Goal: Check status: Check status

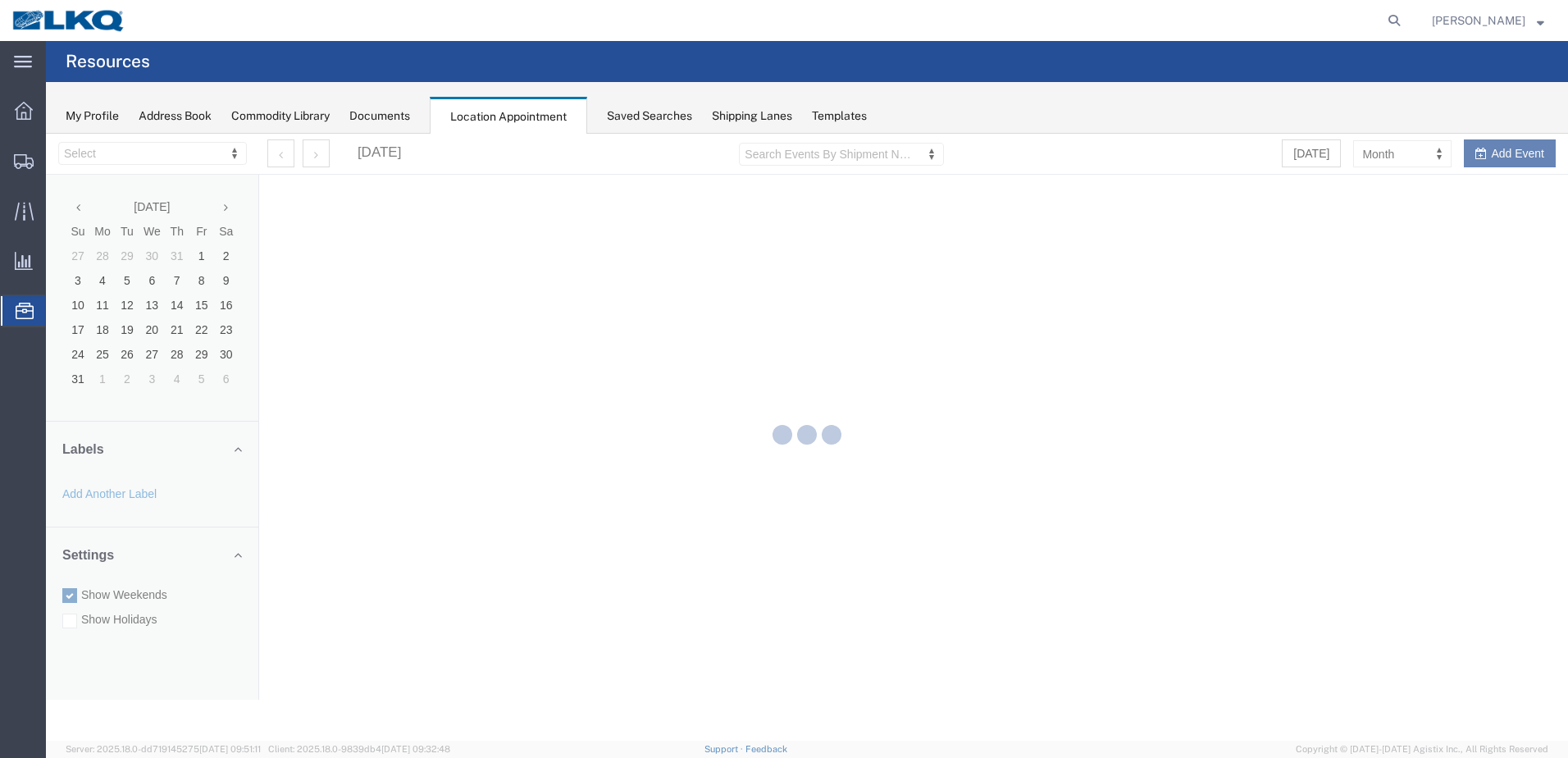
select select "28018"
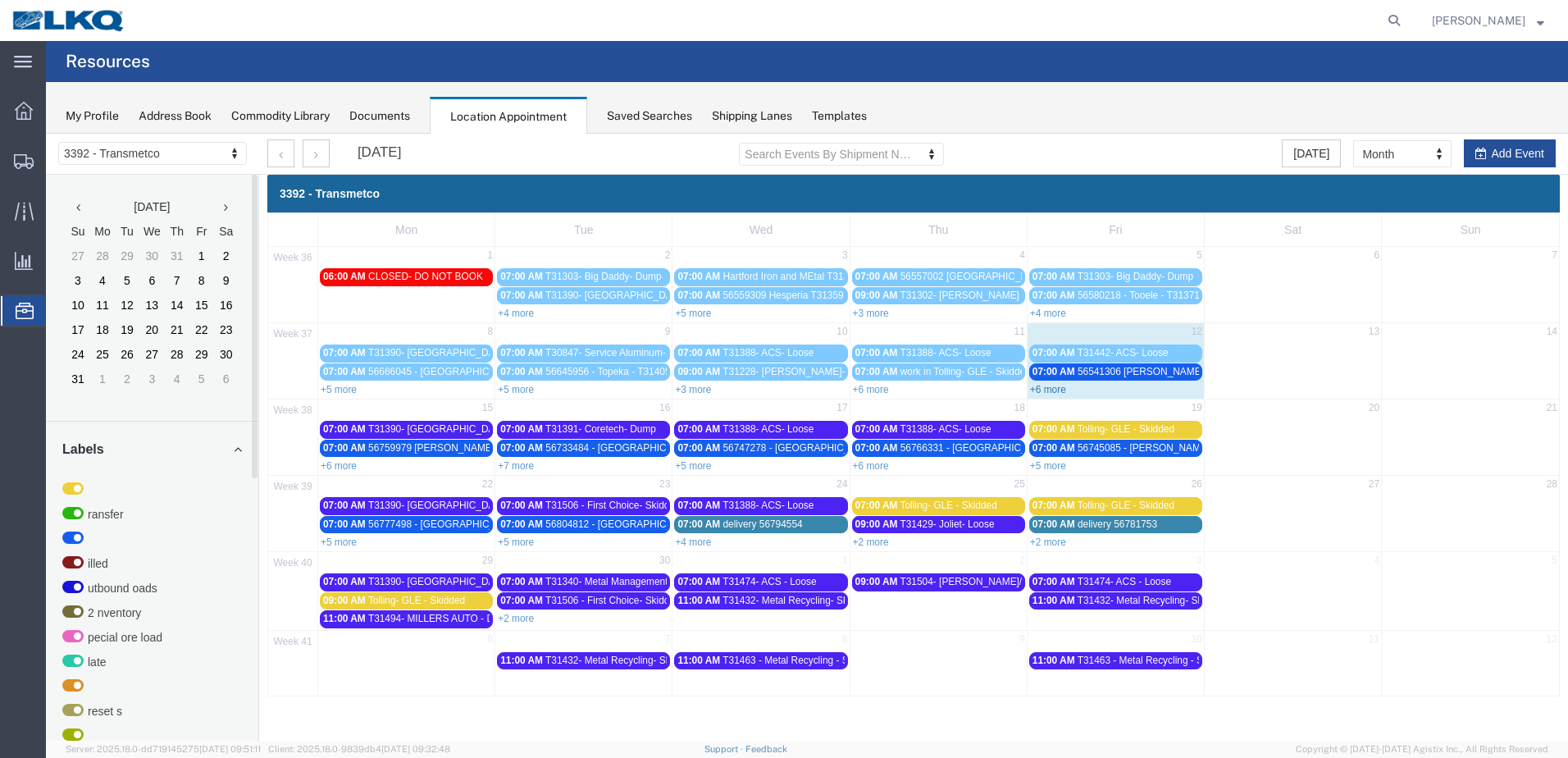
click at [1054, 389] on link "+6 more" at bounding box center [1048, 390] width 36 height 12
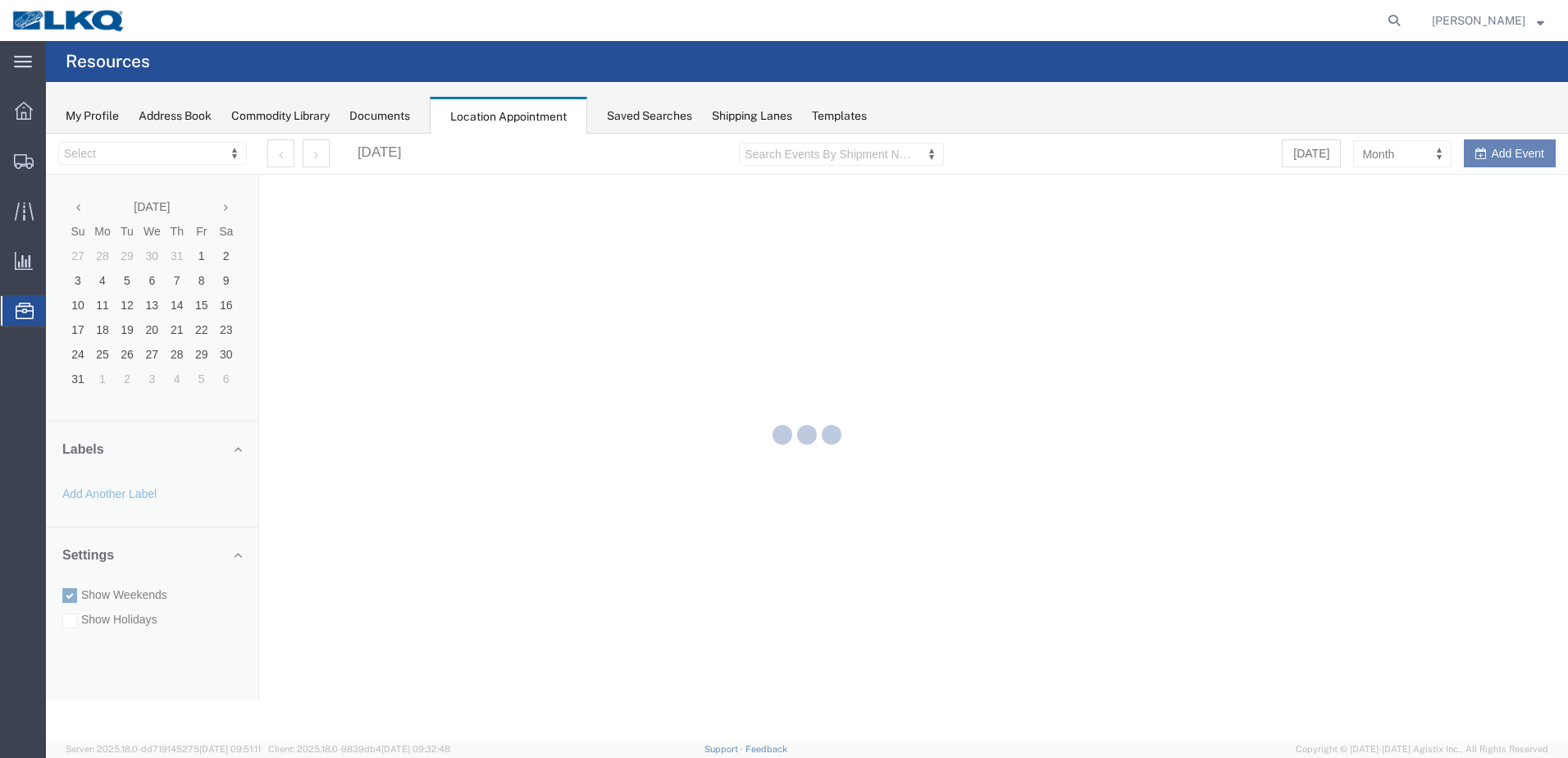
select select "28018"
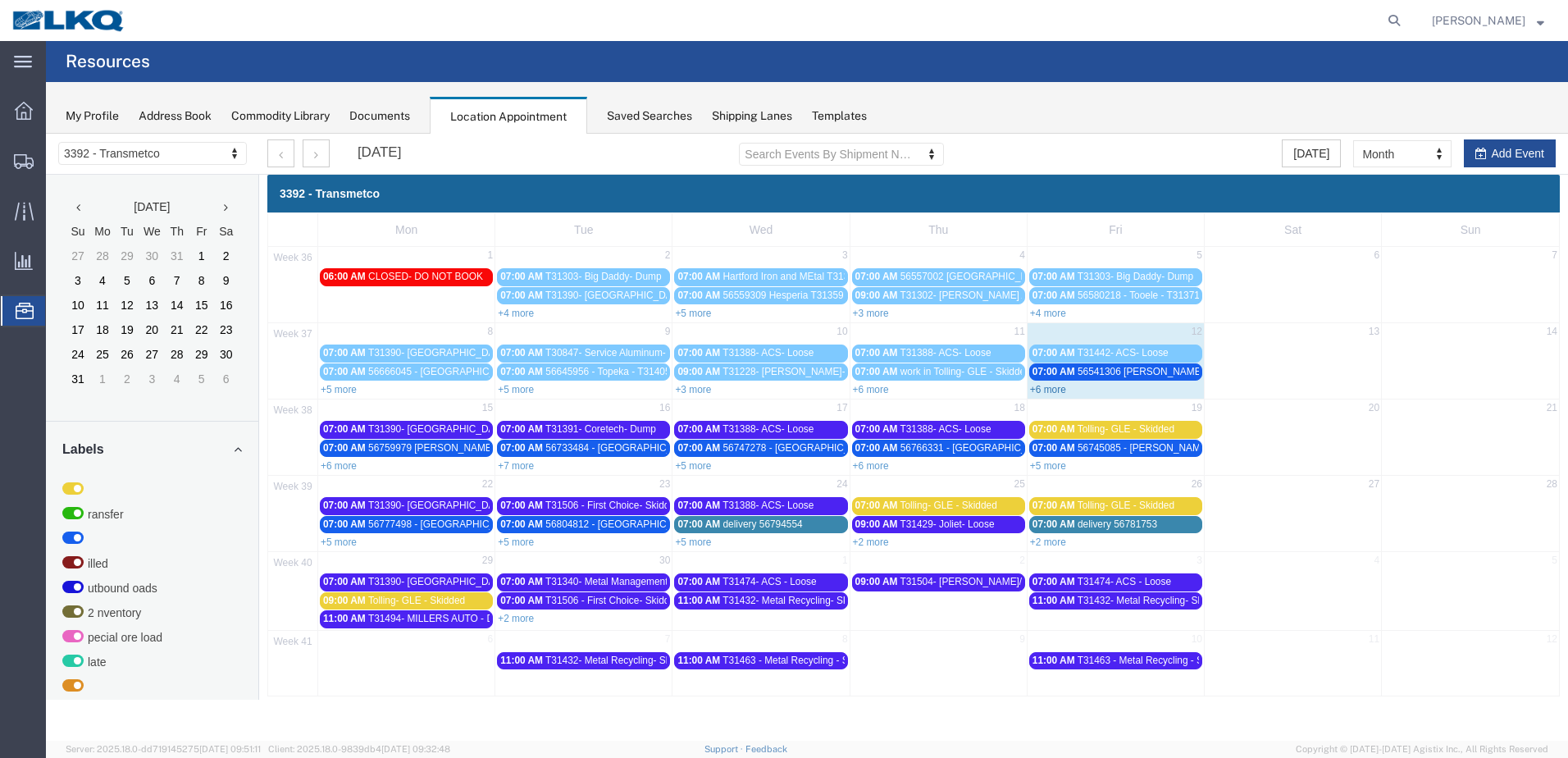
click at [1049, 384] on link "+6 more" at bounding box center [1048, 390] width 36 height 12
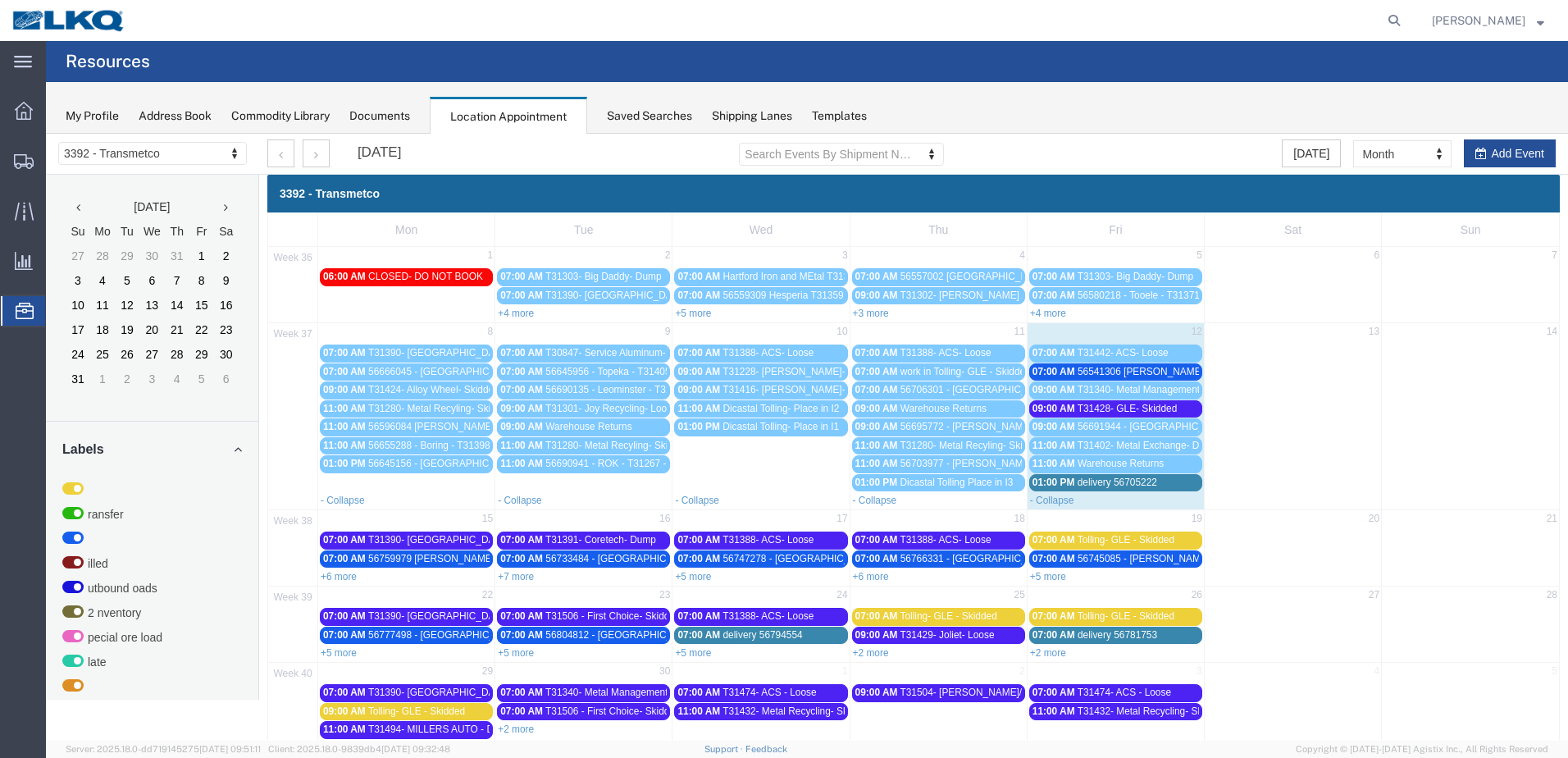
click at [1124, 483] on span "delivery 56705222" at bounding box center [1118, 482] width 80 height 12
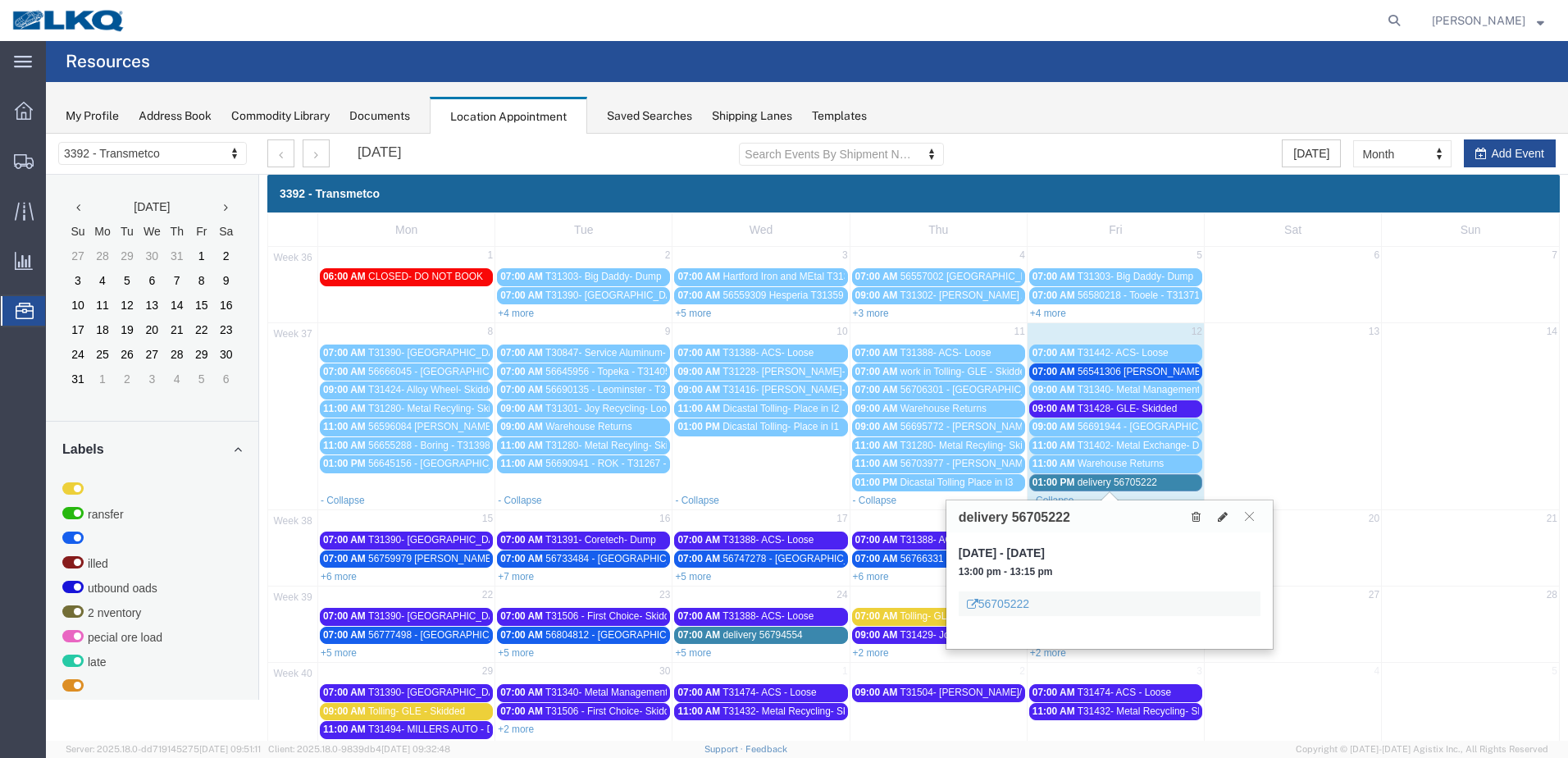
click at [1124, 479] on span "delivery 56705222" at bounding box center [1118, 482] width 80 height 12
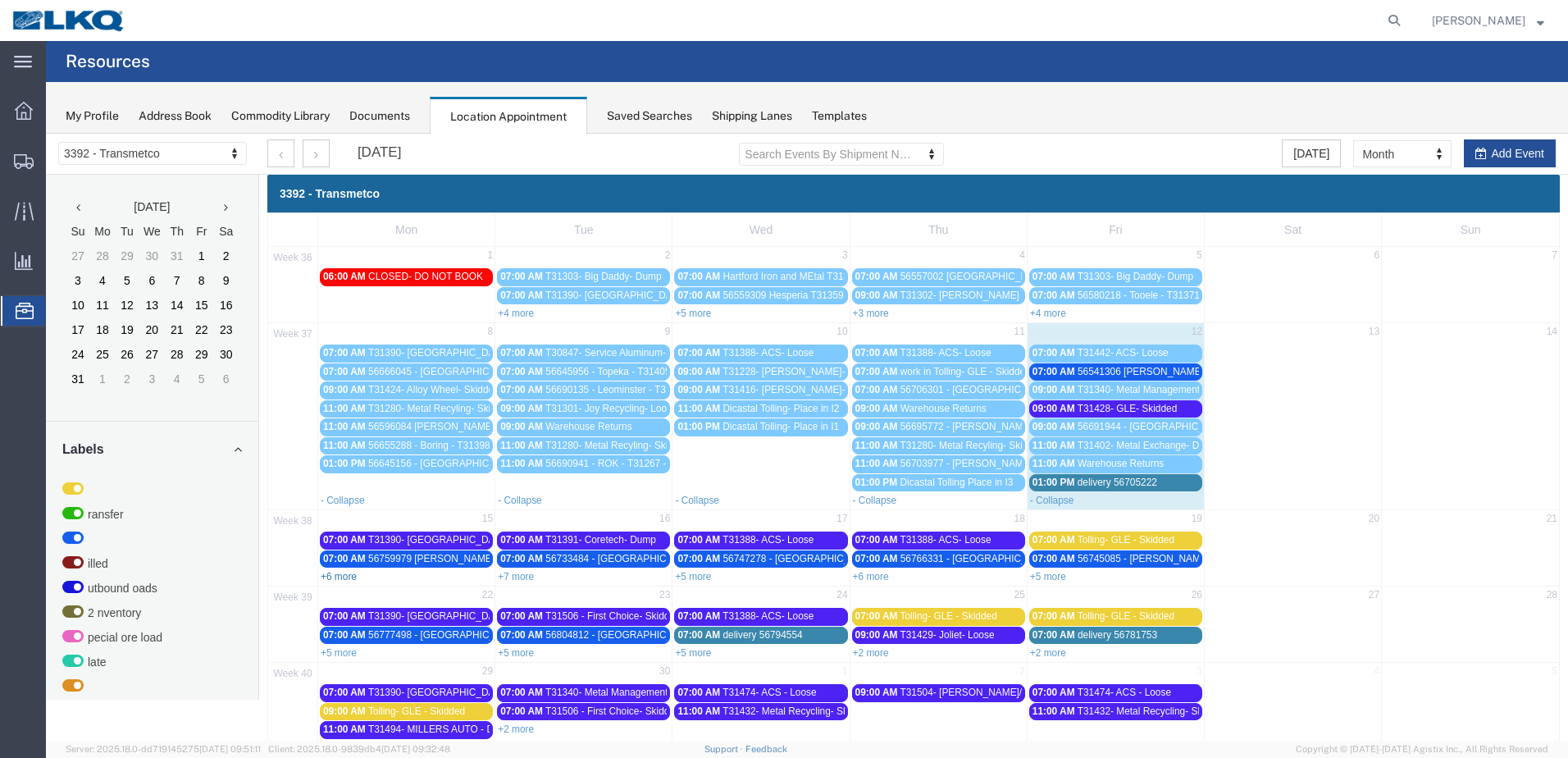
click at [350, 579] on link "+6 more" at bounding box center [338, 577] width 36 height 12
